Goal: Information Seeking & Learning: Learn about a topic

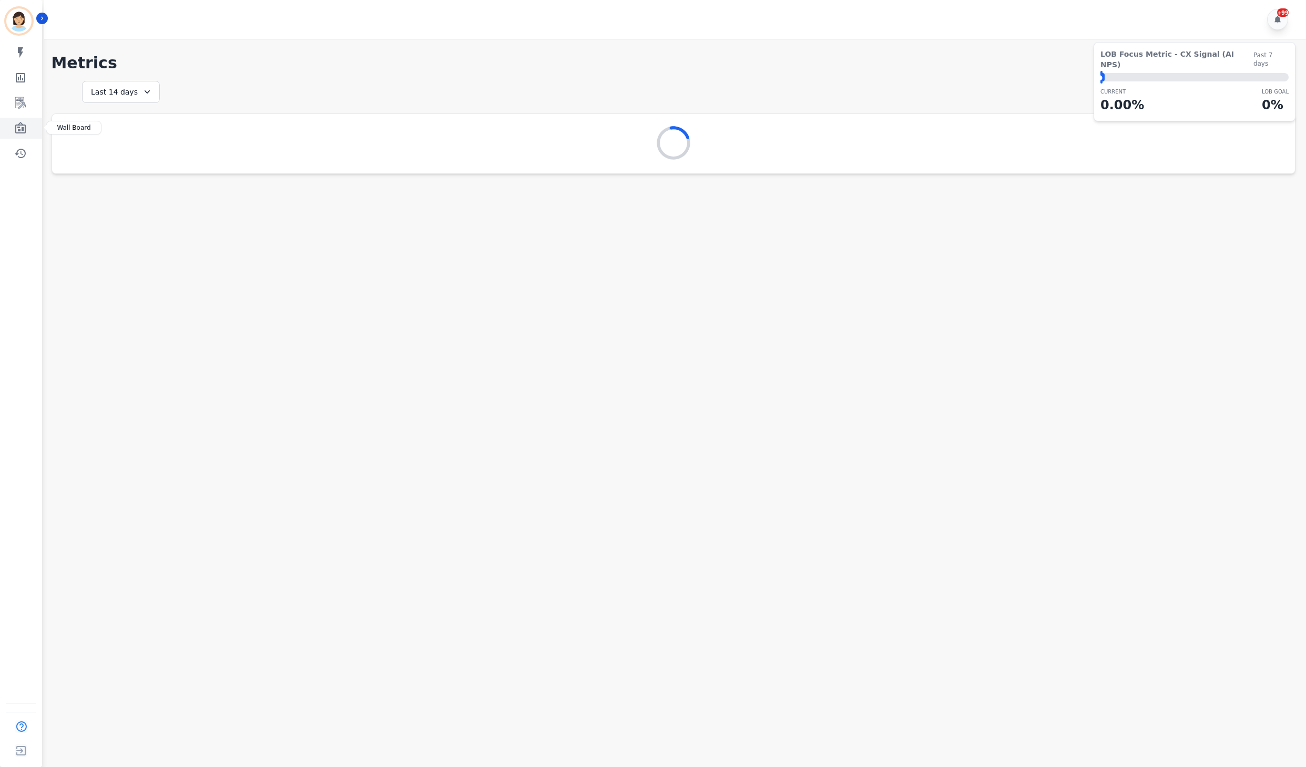
click at [15, 130] on icon "Sidebar" at bounding box center [20, 128] width 11 height 12
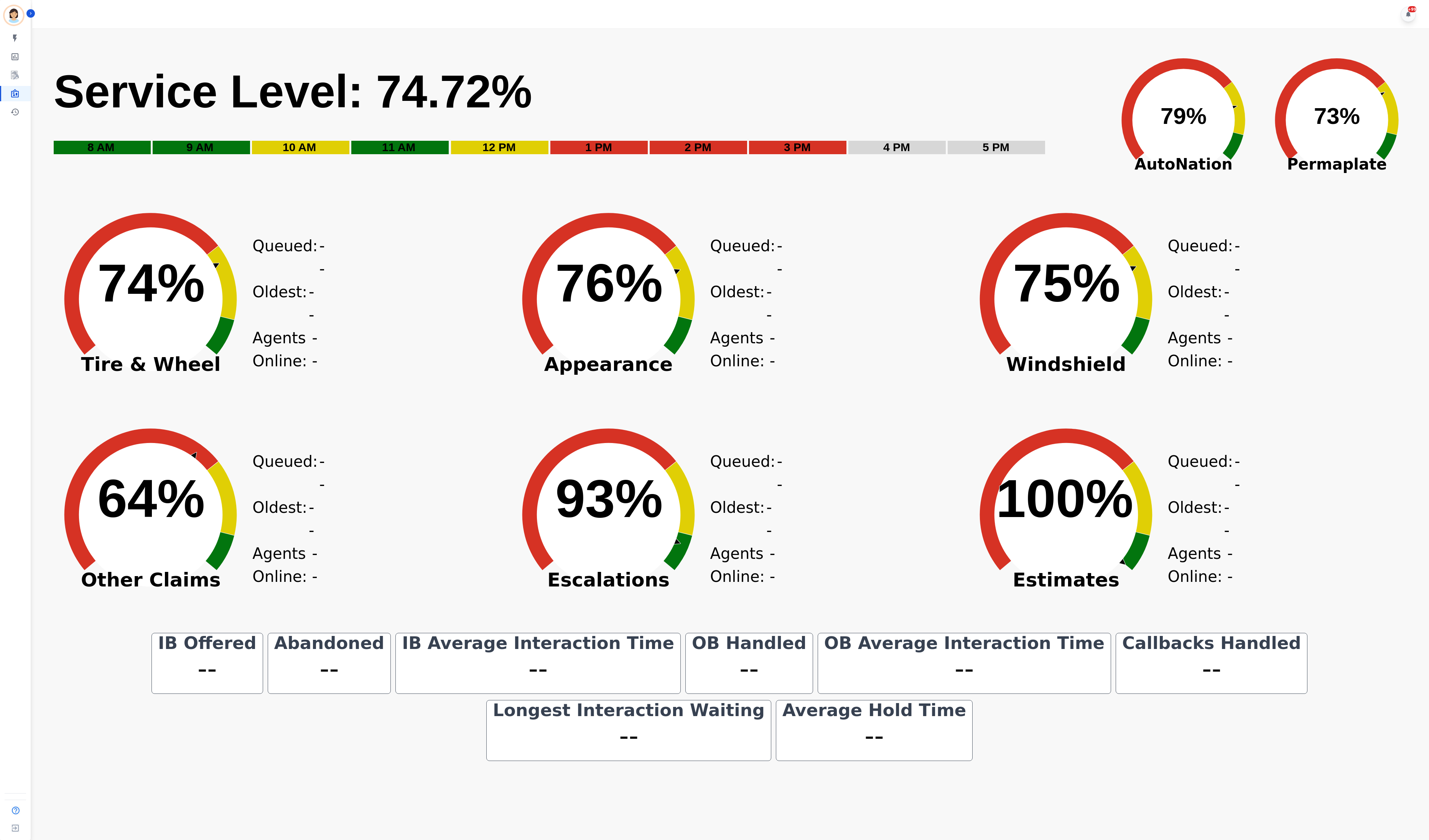
click at [504, 576] on span "Escalations" at bounding box center [609, 579] width 211 height 8
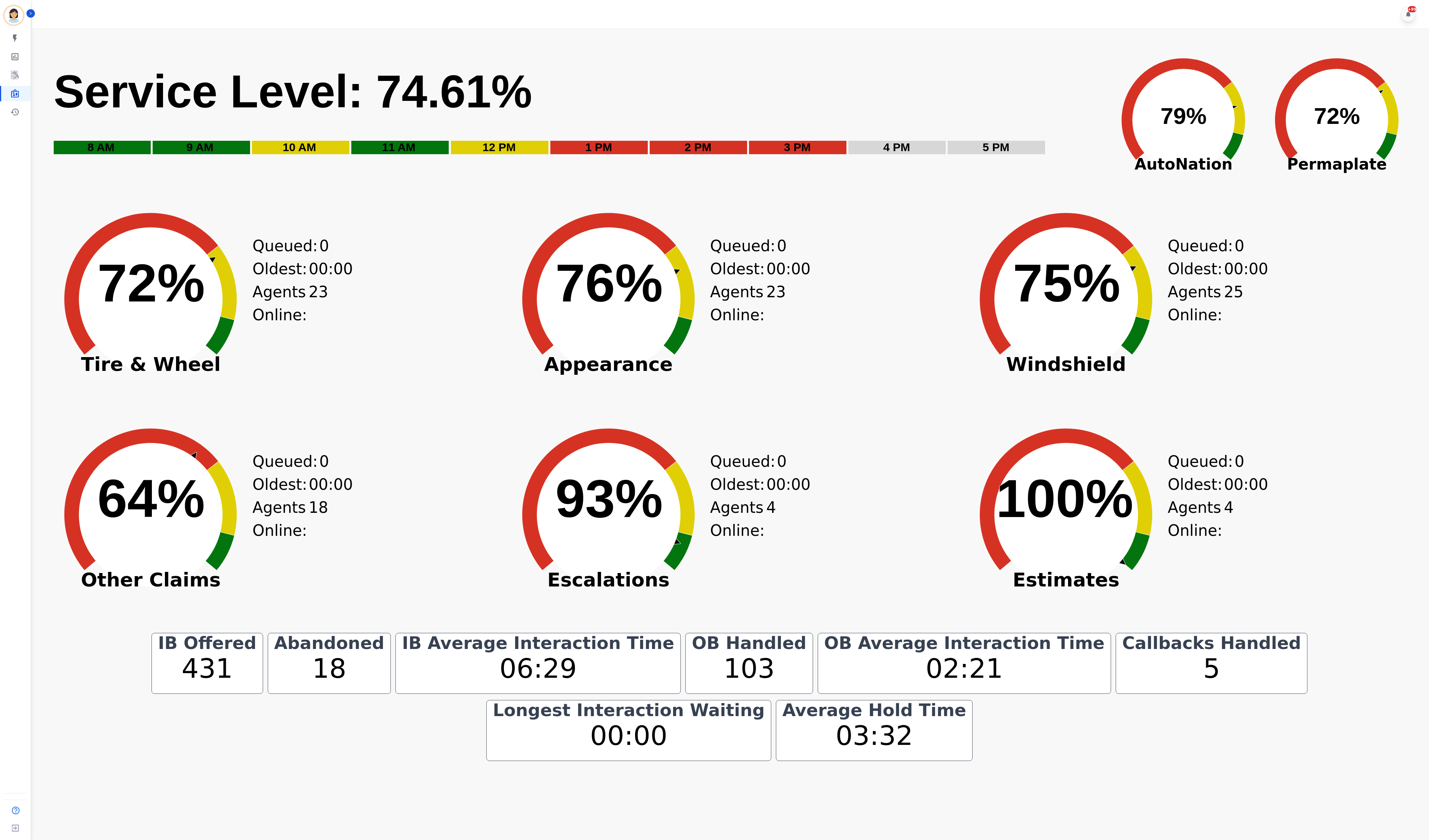
click at [483, 249] on div "Created with Highcharts 10.3.3 72% ​ 72% Tire & Wheel Queued: 0 Oldest: 00:00 A…" at bounding box center [271, 312] width 453 height 211
click at [433, 501] on div "Created with Highcharts 10.3.3 63% ​ 63% Other Claims Queued: 0 Oldest: 00:00 A…" at bounding box center [271, 527] width 453 height 211
